Goal: Task Accomplishment & Management: Manage account settings

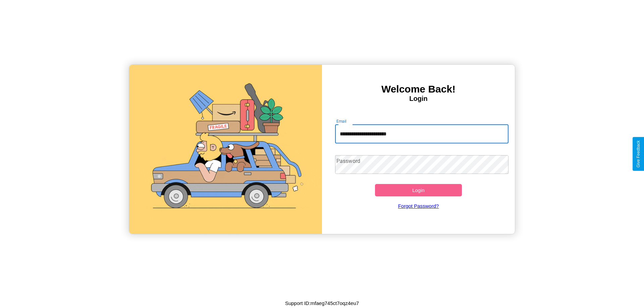
type input "**********"
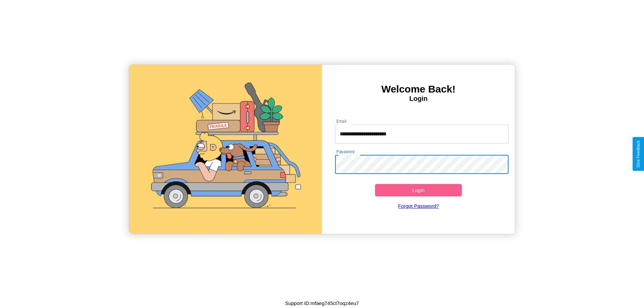
click at [418, 190] on button "Login" at bounding box center [418, 190] width 87 height 12
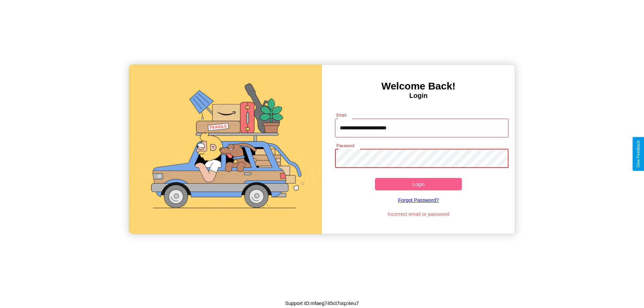
click at [418, 184] on button "Login" at bounding box center [418, 184] width 87 height 12
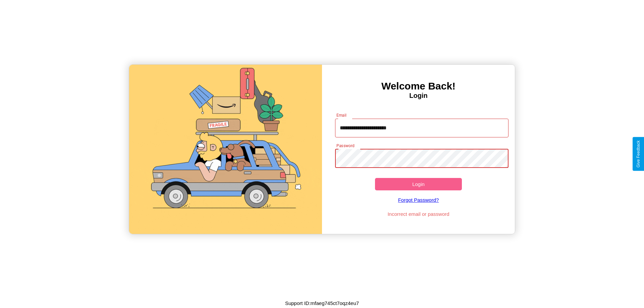
click at [418, 184] on button "Login" at bounding box center [418, 184] width 87 height 12
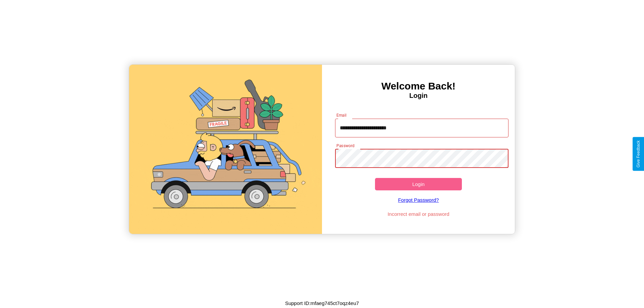
click at [418, 184] on button "Login" at bounding box center [418, 184] width 87 height 12
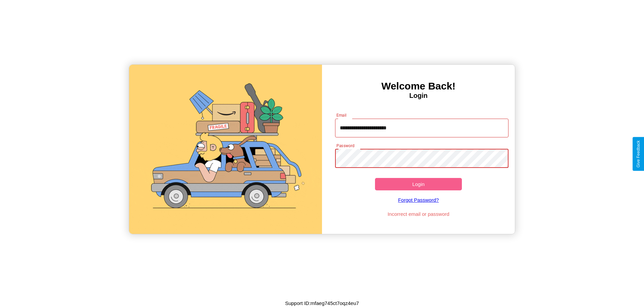
click at [418, 184] on button "Login" at bounding box center [418, 184] width 87 height 12
